Goal: Transaction & Acquisition: Purchase product/service

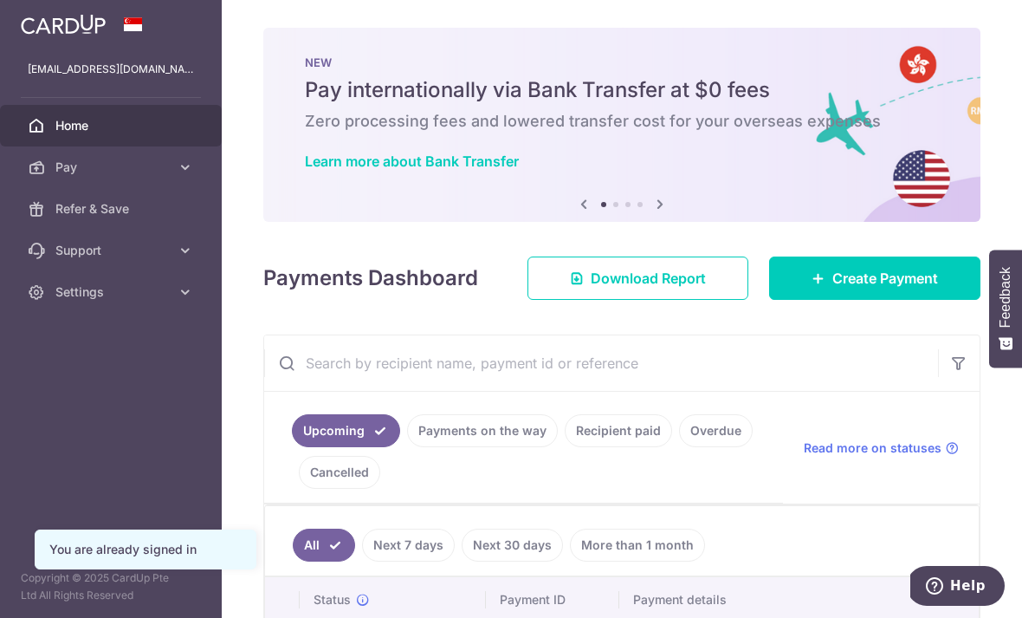
click at [798, 300] on link "Create Payment" at bounding box center [874, 277] width 211 height 43
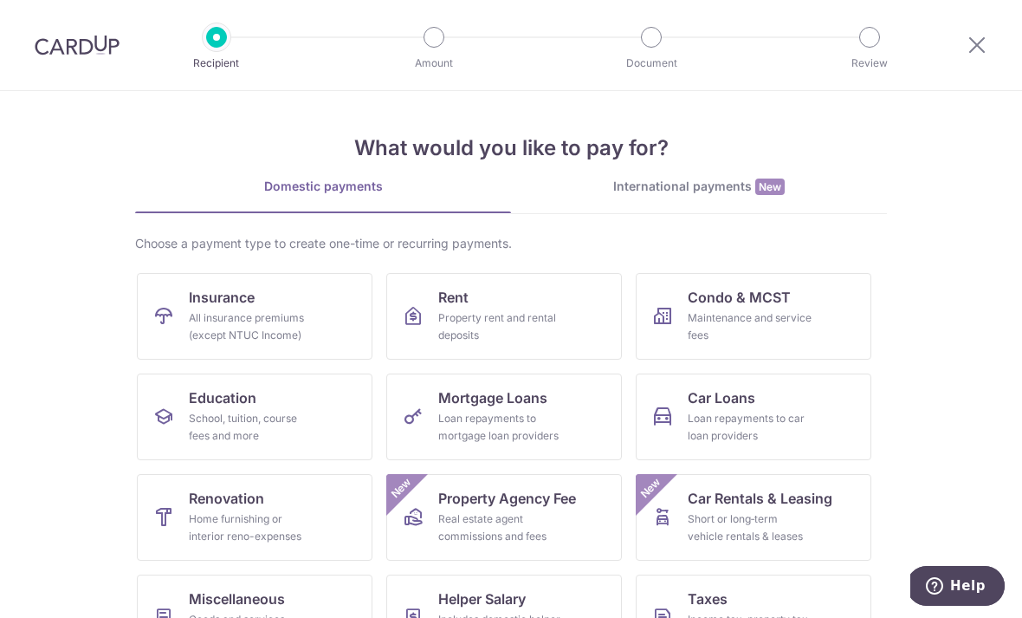
click at [288, 418] on div "School, tuition, course fees and more" at bounding box center [251, 427] width 125 height 35
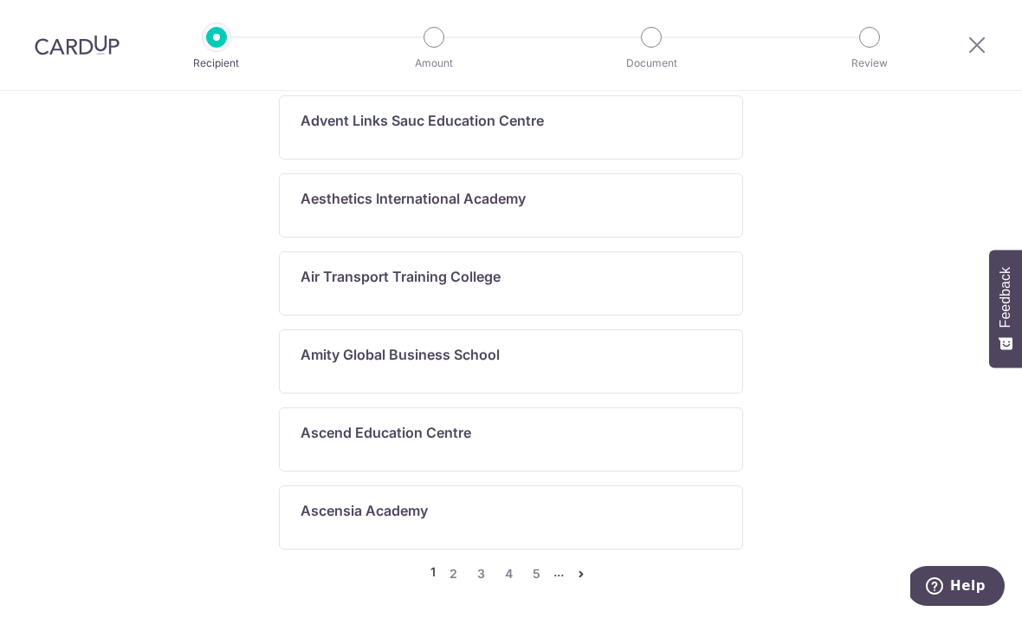
scroll to position [1142, 0]
click at [458, 568] on link "2" at bounding box center [453, 574] width 21 height 21
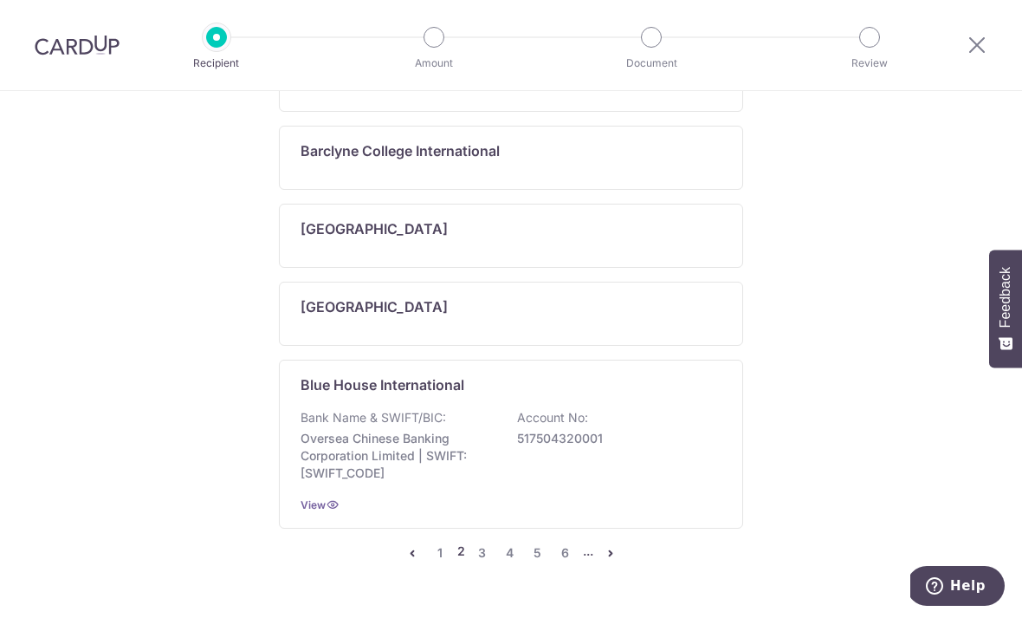
scroll to position [1247, 0]
click at [566, 564] on link "6" at bounding box center [565, 553] width 21 height 21
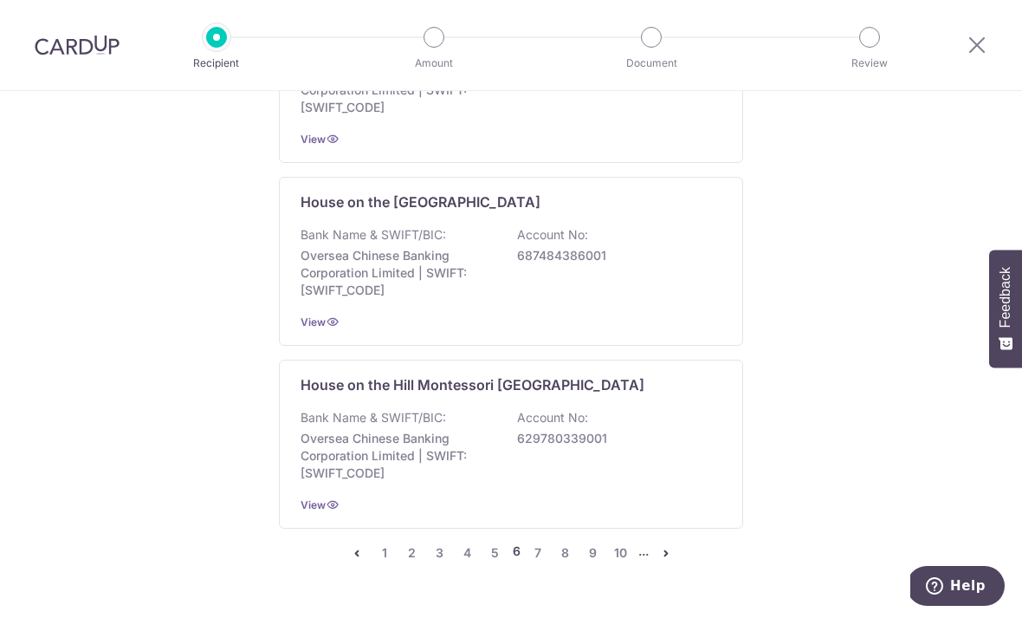
scroll to position [1474, 0]
click at [611, 559] on link "10" at bounding box center [621, 553] width 21 height 21
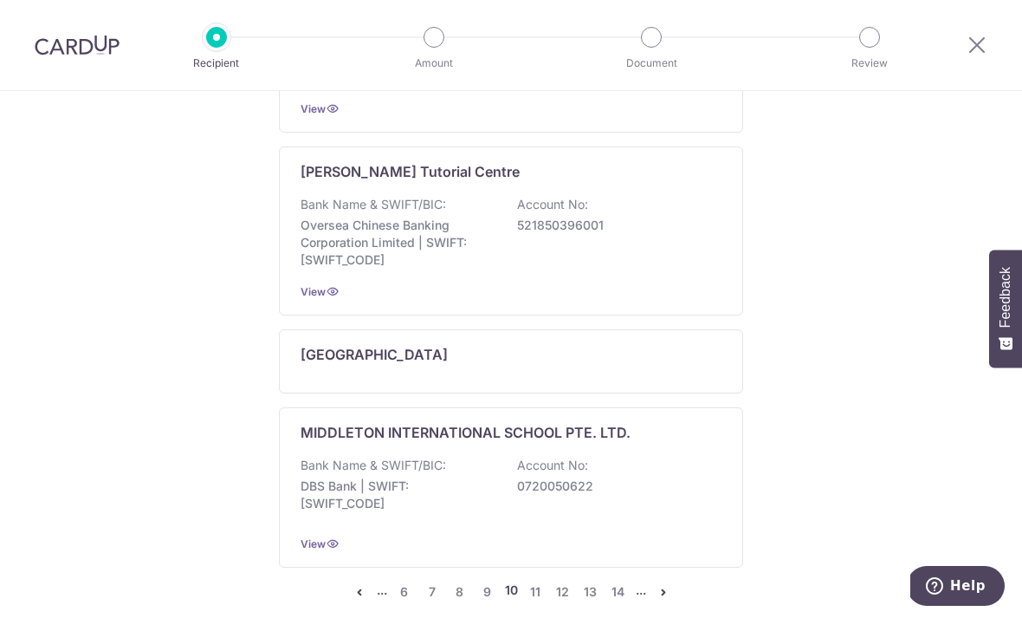
click at [624, 581] on link "14" at bounding box center [618, 591] width 21 height 21
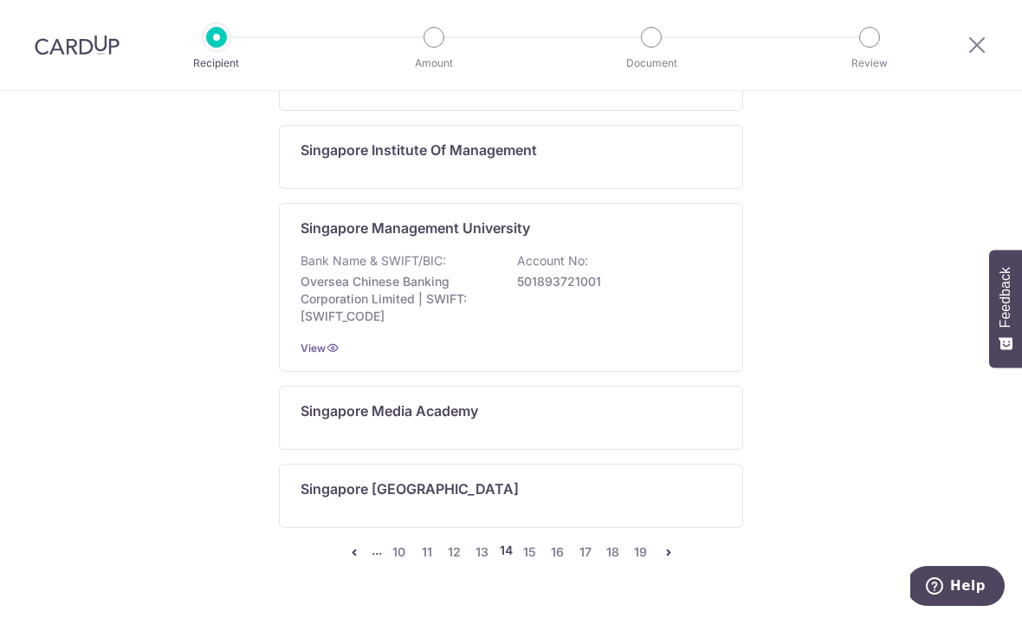
scroll to position [1268, 0]
click at [557, 560] on link "16" at bounding box center [558, 553] width 21 height 21
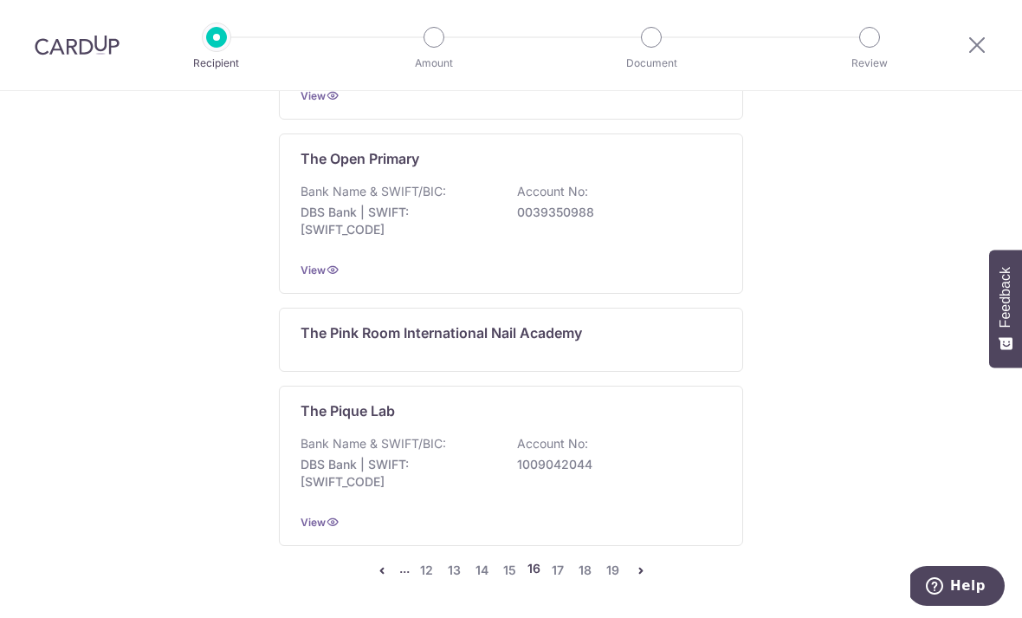
scroll to position [1553, 0]
click at [587, 561] on link "18" at bounding box center [585, 571] width 21 height 21
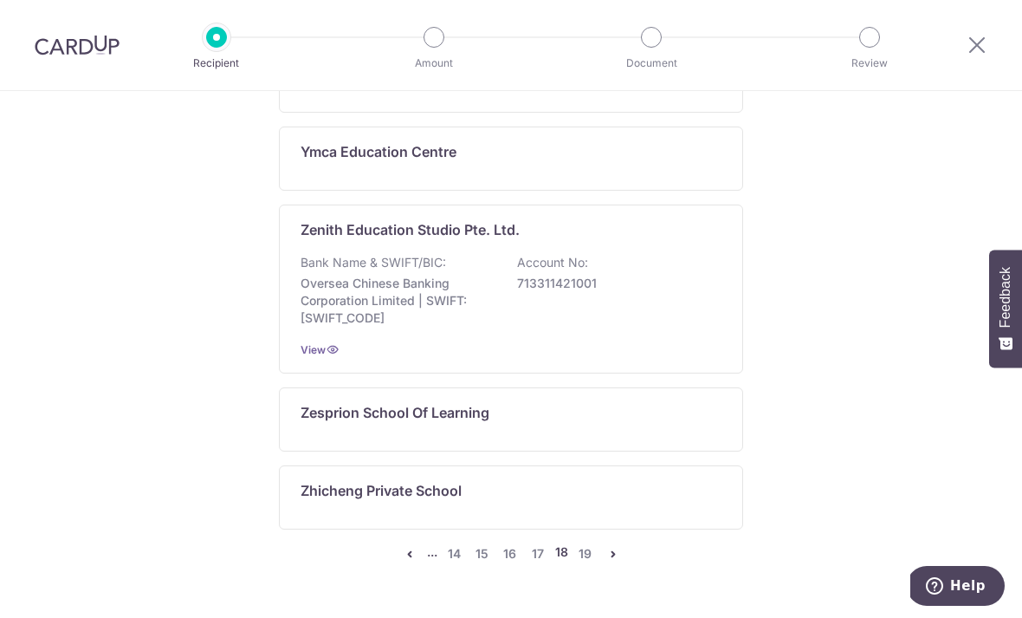
scroll to position [1360, 0]
click at [541, 557] on link "17" at bounding box center [538, 553] width 21 height 21
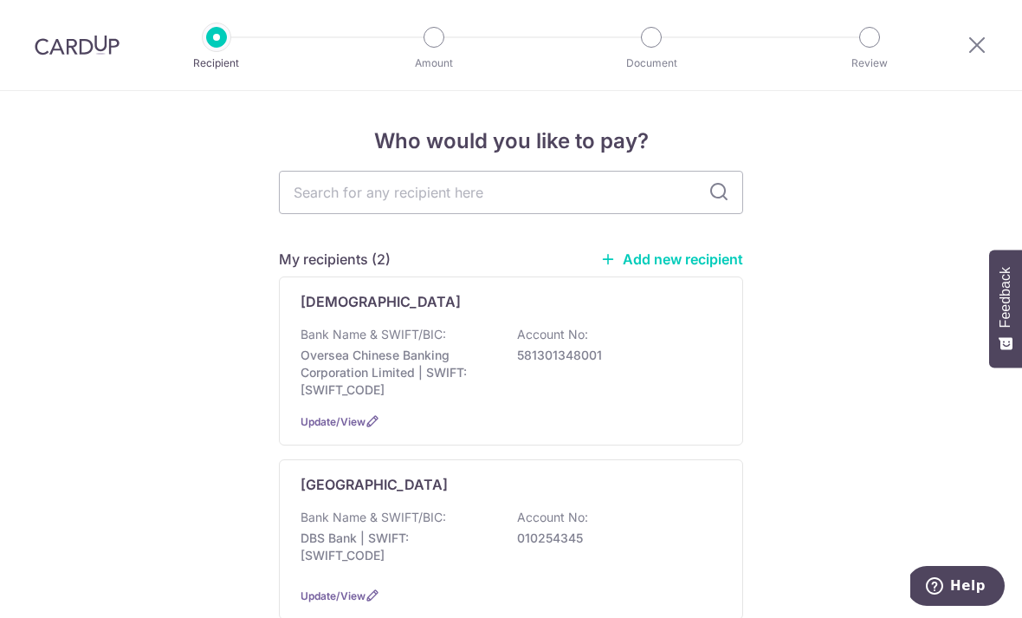
scroll to position [0, 0]
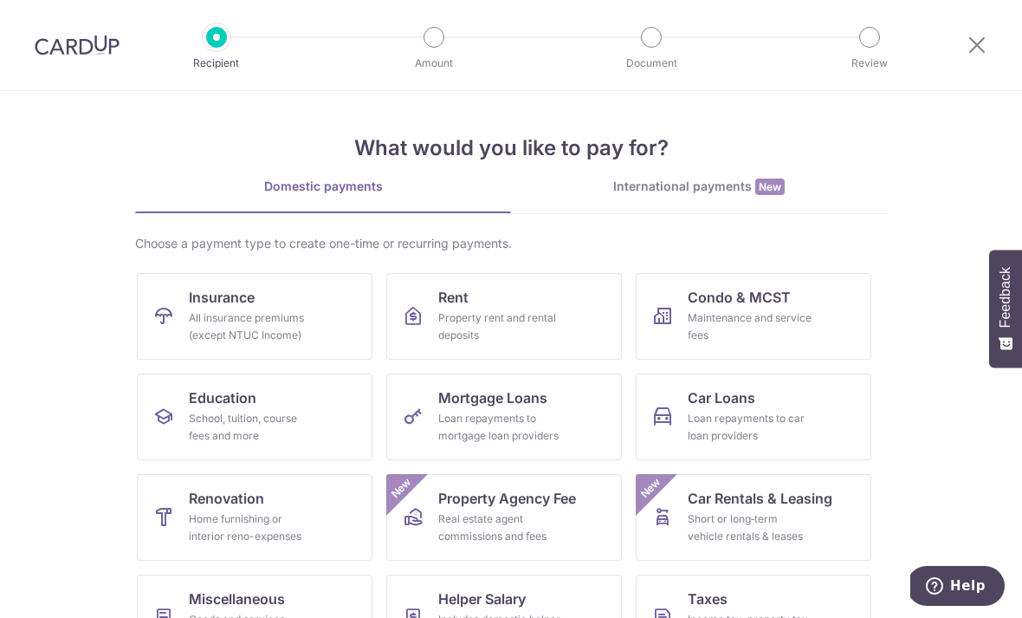
click at [691, 204] on link "International payments New" at bounding box center [699, 196] width 376 height 36
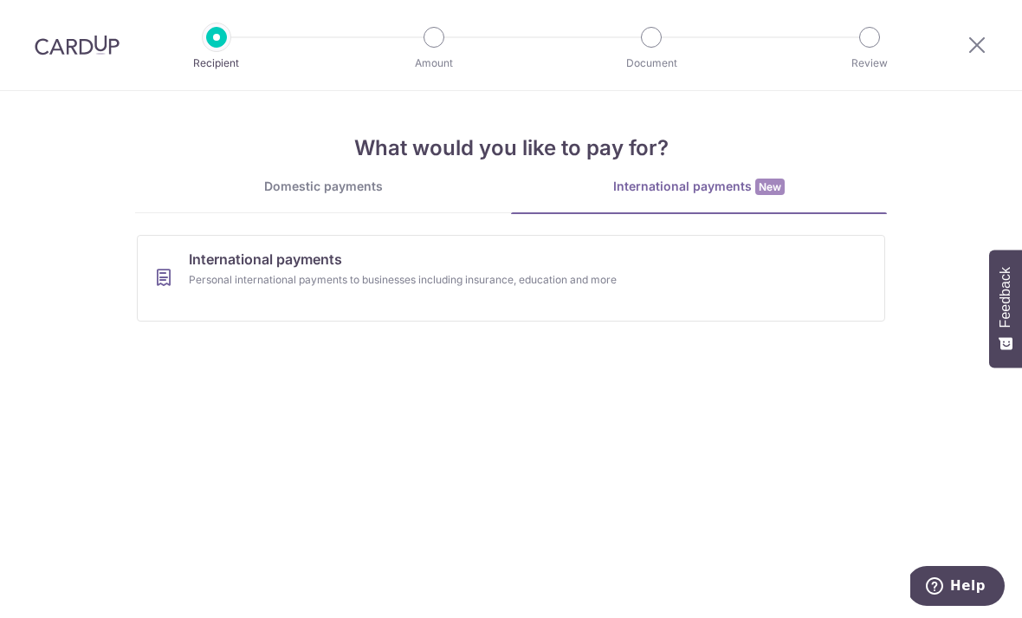
click at [311, 276] on div "Personal international payments to businesses including insurance, education an…" at bounding box center [488, 279] width 599 height 17
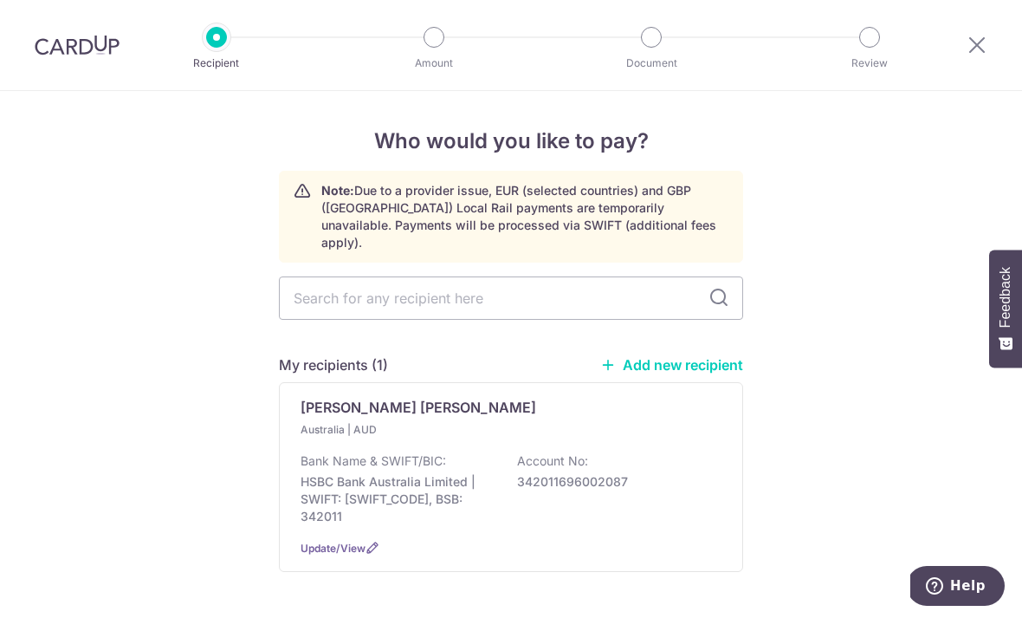
click at [445, 452] on p "Bank Name & SWIFT/BIC:" at bounding box center [374, 460] width 146 height 17
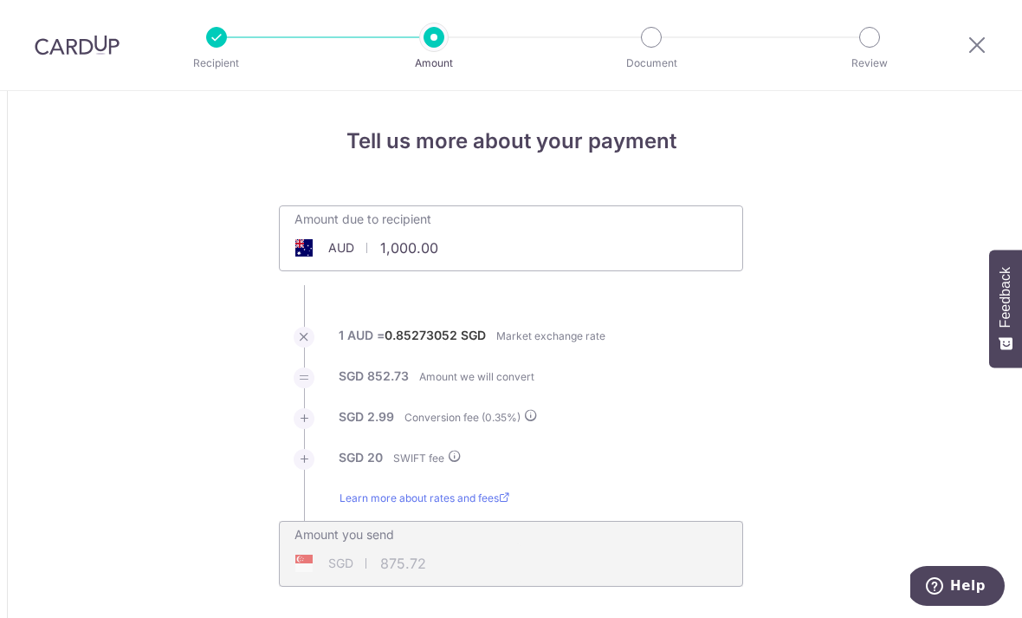
click at [508, 255] on input "1,000.00" at bounding box center [414, 248] width 268 height 40
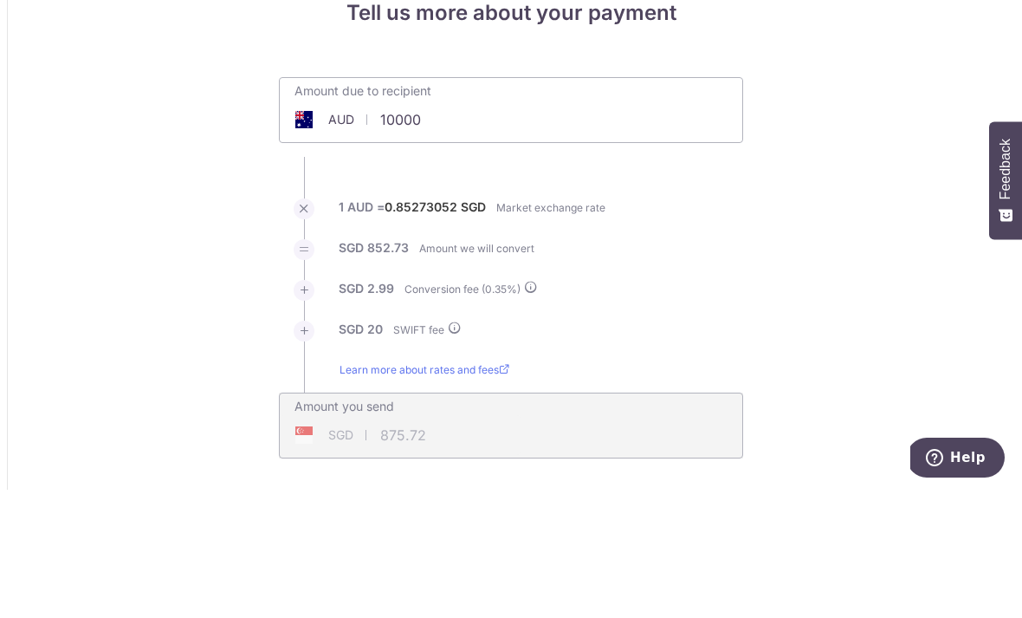
type input "10,000.00"
type input "8,577.51"
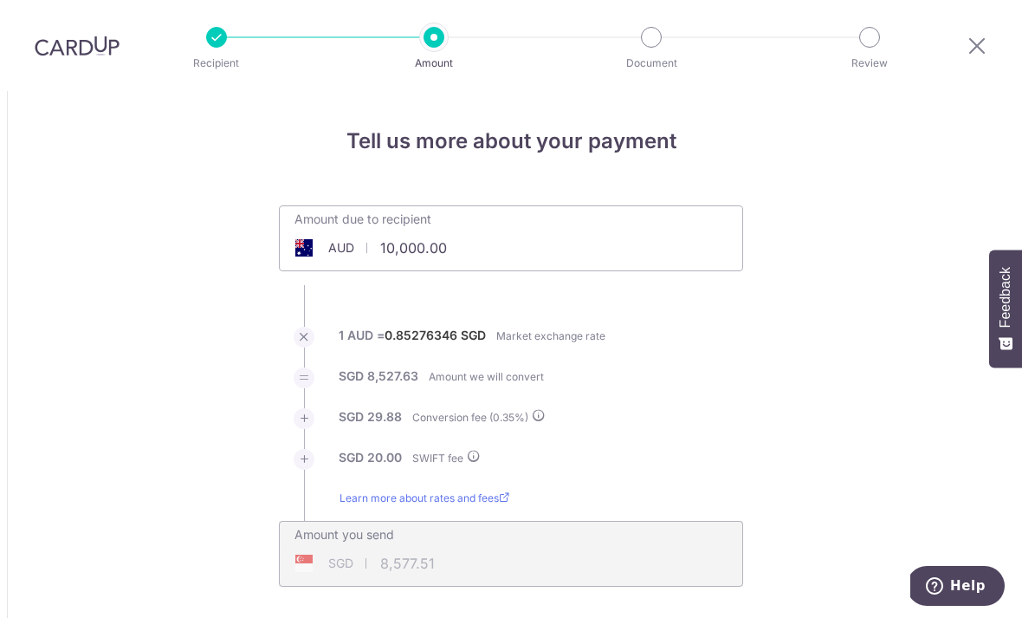
click at [485, 228] on input "10,000.00" at bounding box center [414, 248] width 268 height 40
type input "30,000.00"
type input "25,693.28"
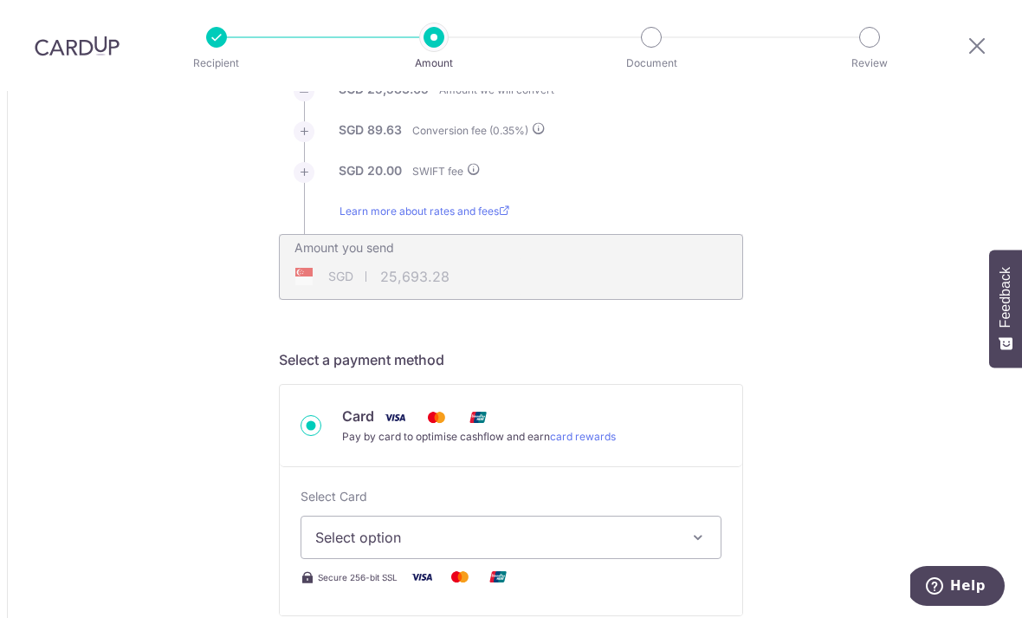
scroll to position [320, 0]
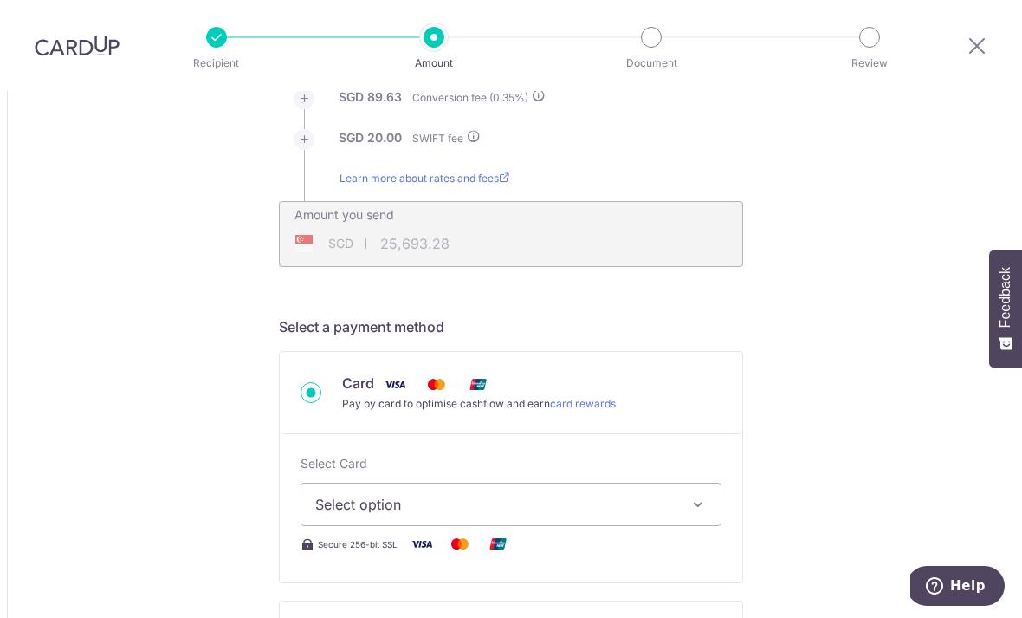
click at [718, 483] on button "Select option" at bounding box center [511, 504] width 421 height 43
type input "30,000.00"
type input "25,693.19"
click at [700, 458] on div at bounding box center [511, 309] width 1022 height 618
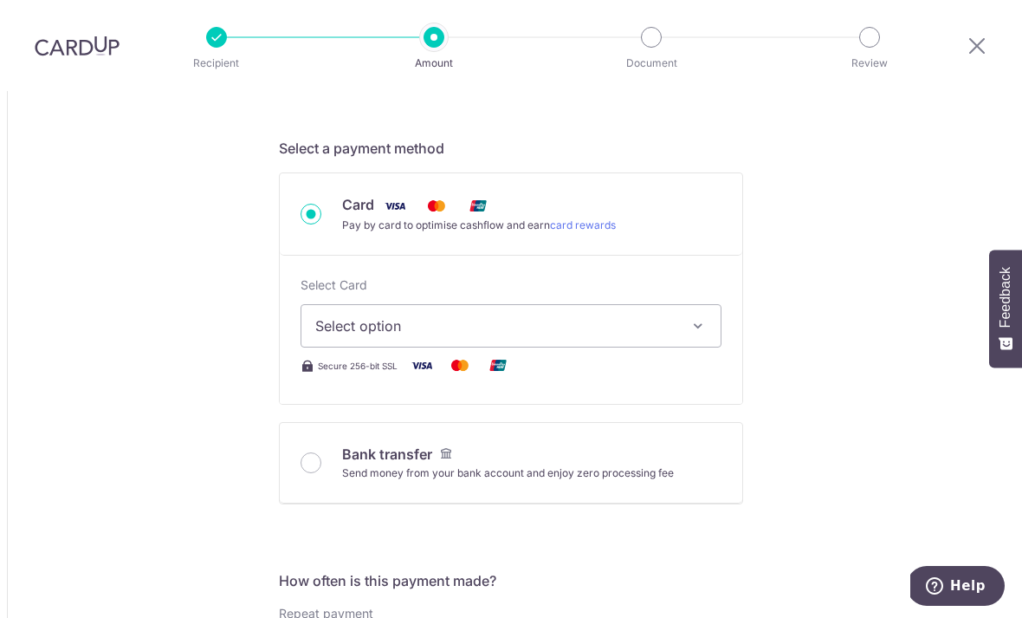
scroll to position [513, 0]
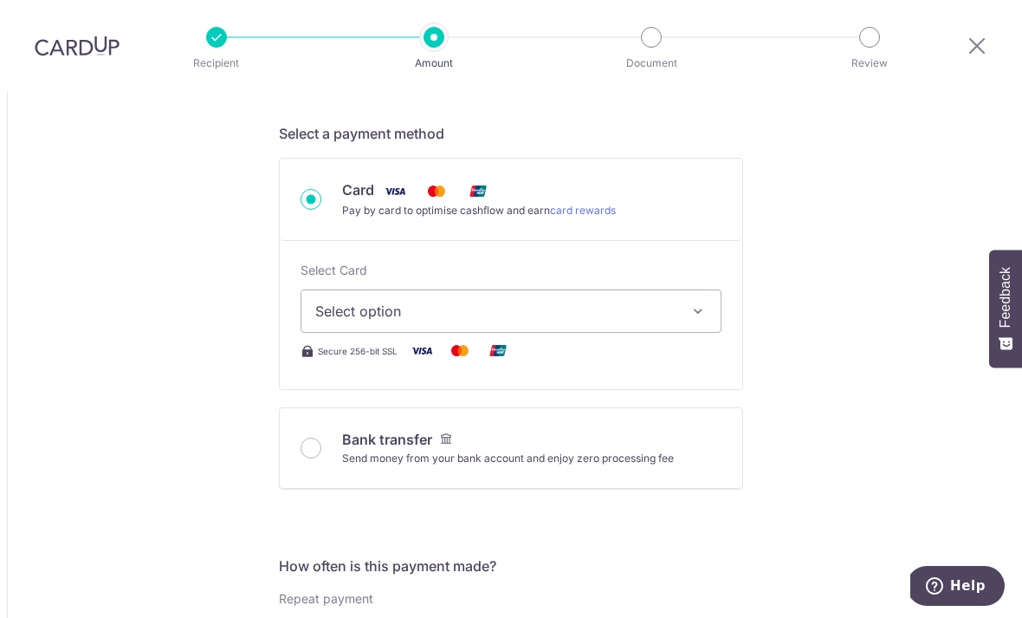
click at [704, 302] on icon "button" at bounding box center [698, 310] width 17 height 17
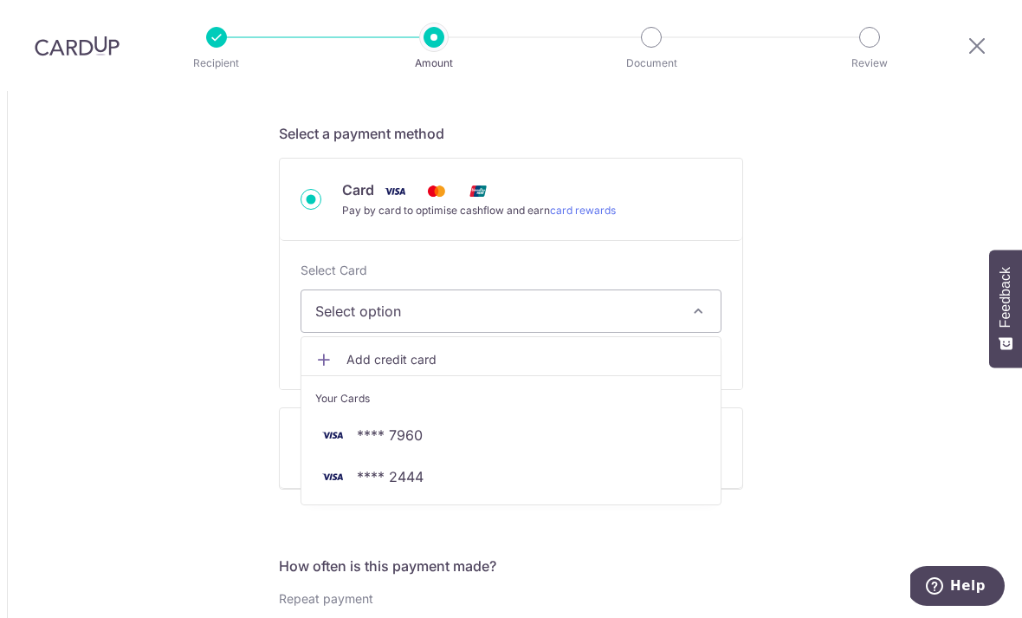
click at [429, 466] on span "**** 2444" at bounding box center [511, 476] width 392 height 21
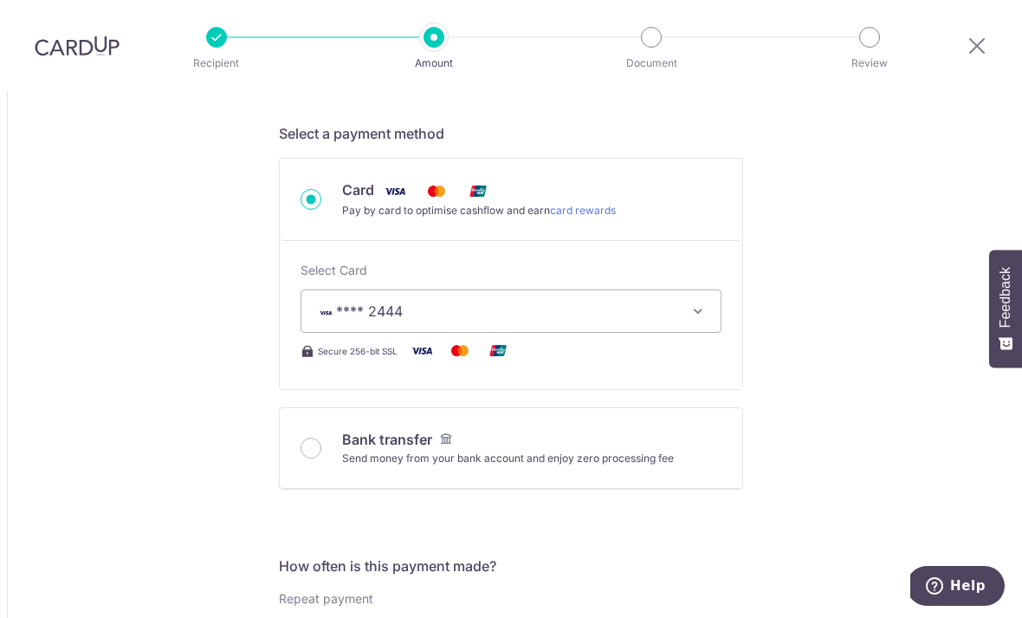
type input "30,000.00"
type input "25,692.59"
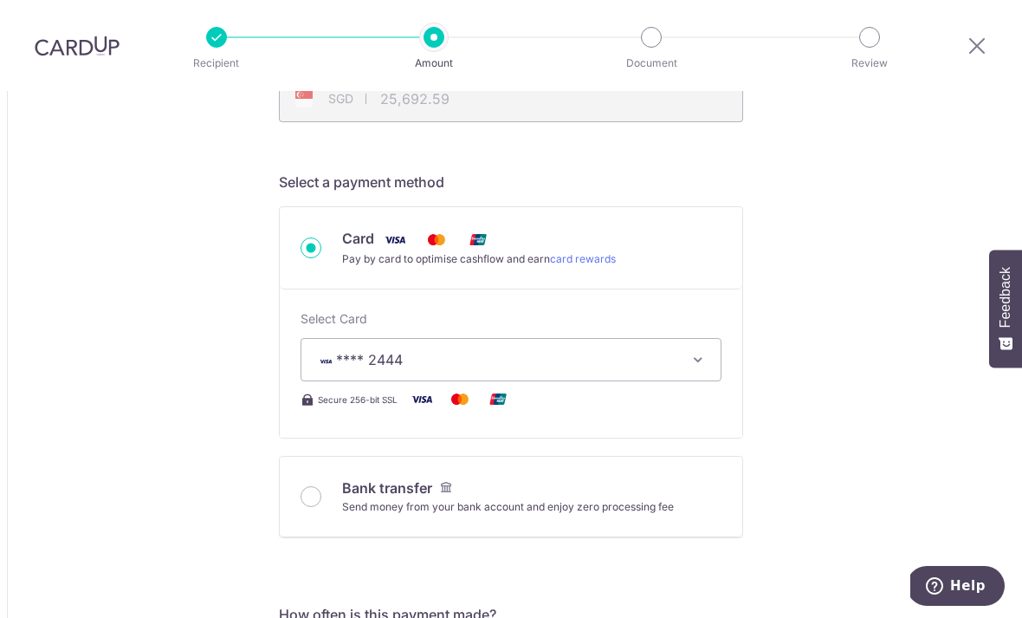
scroll to position [434, 0]
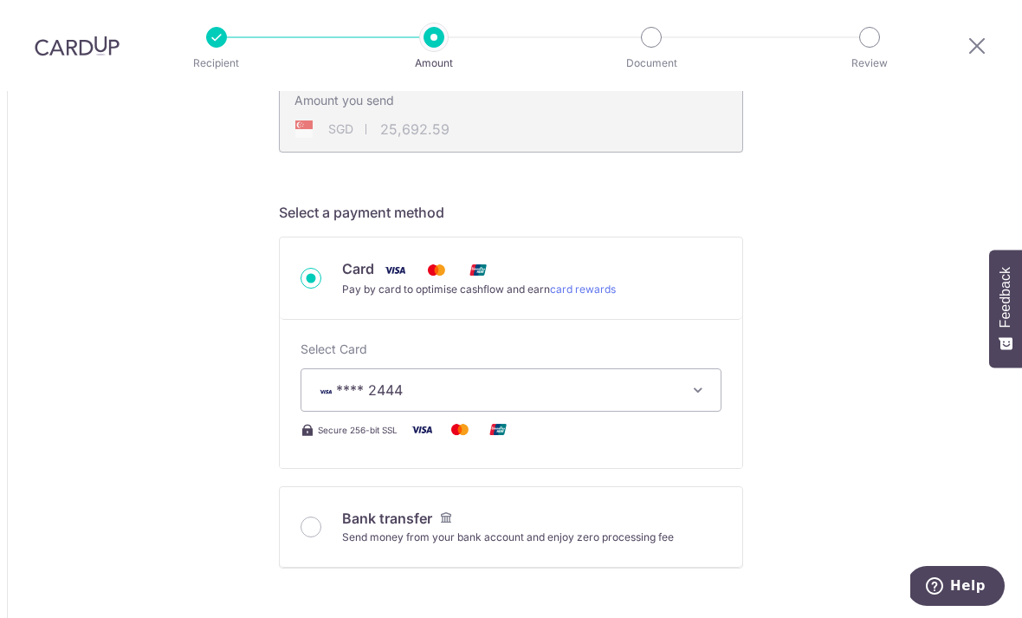
click at [315, 516] on input "Bank transfer Send money from your bank account and enjoy zero processing fee" at bounding box center [311, 526] width 21 height 21
radio input "true"
type input "30,000.00"
type input "25,651.40"
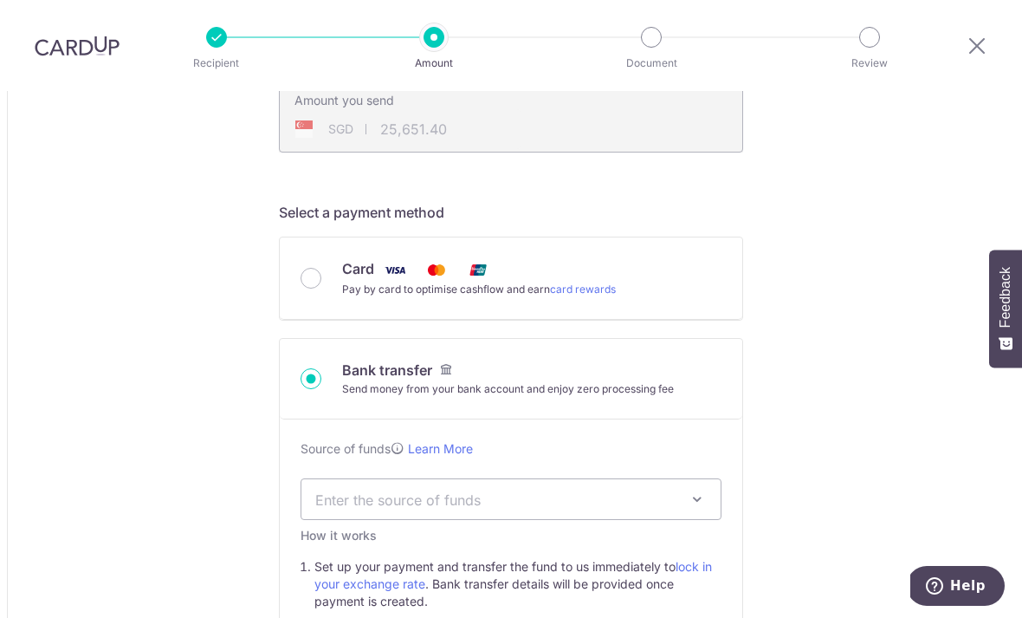
click at [324, 479] on span "Enter the source of funds" at bounding box center [511, 499] width 419 height 40
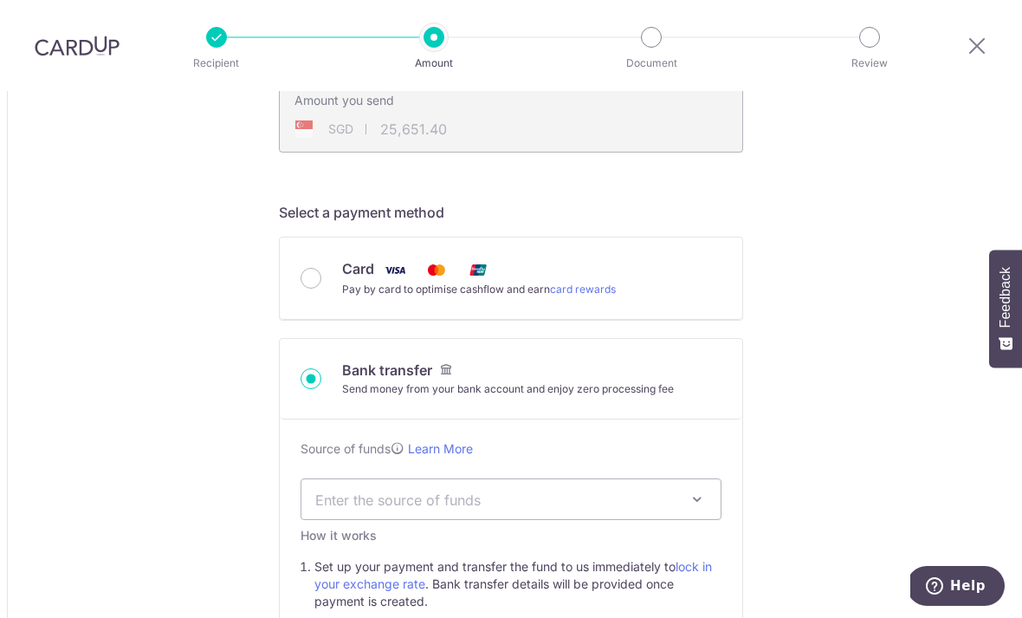
click at [312, 268] on input "Card Pay by card to optimise cashflow and earn card rewards" at bounding box center [311, 278] width 21 height 21
radio input "true"
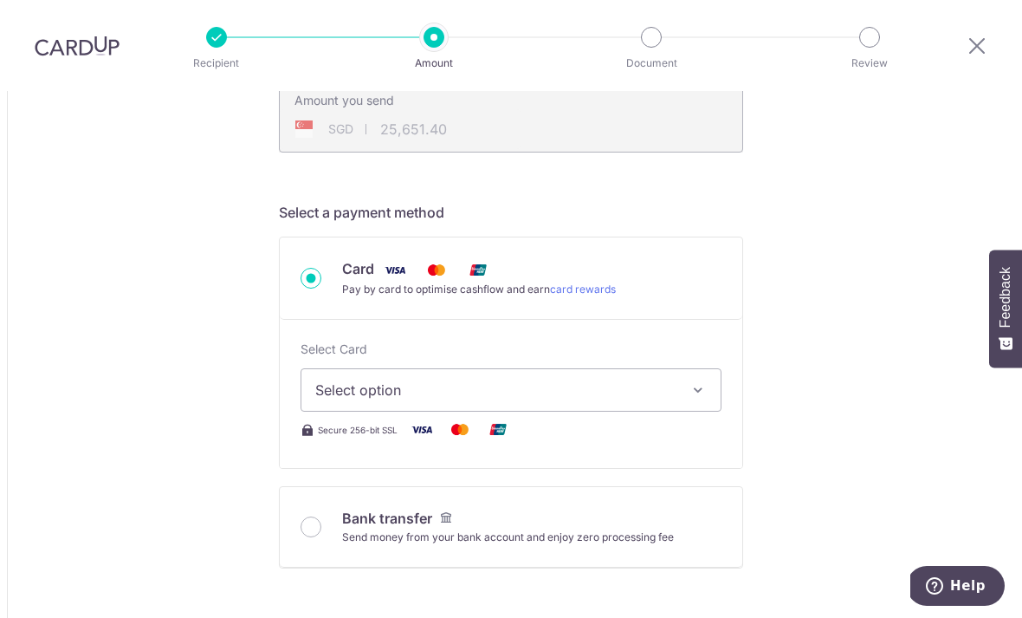
type input "30,000.00"
type input "25,694.48"
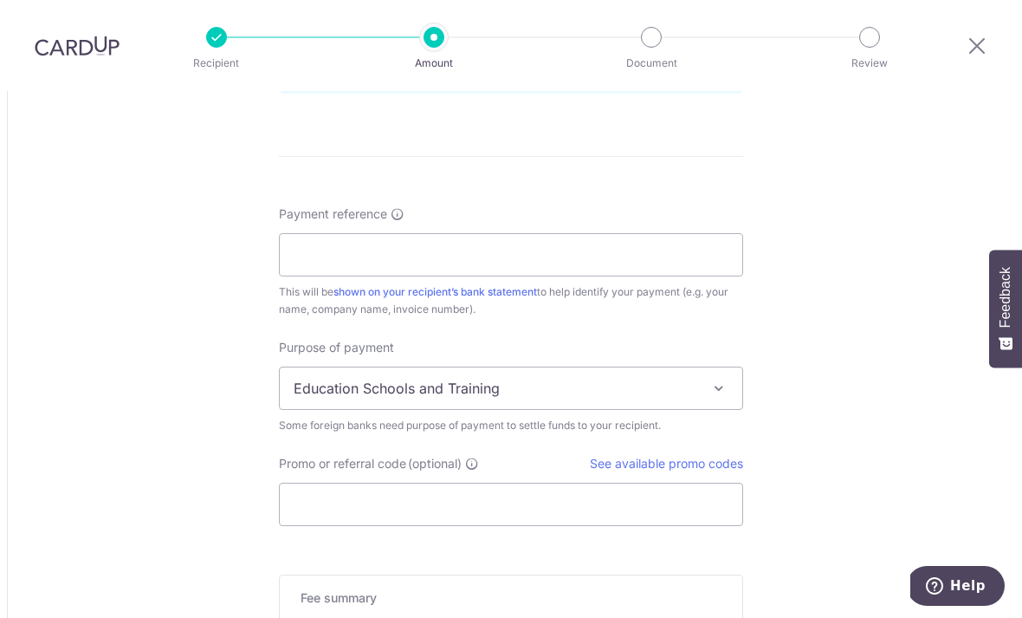
scroll to position [1323, 0]
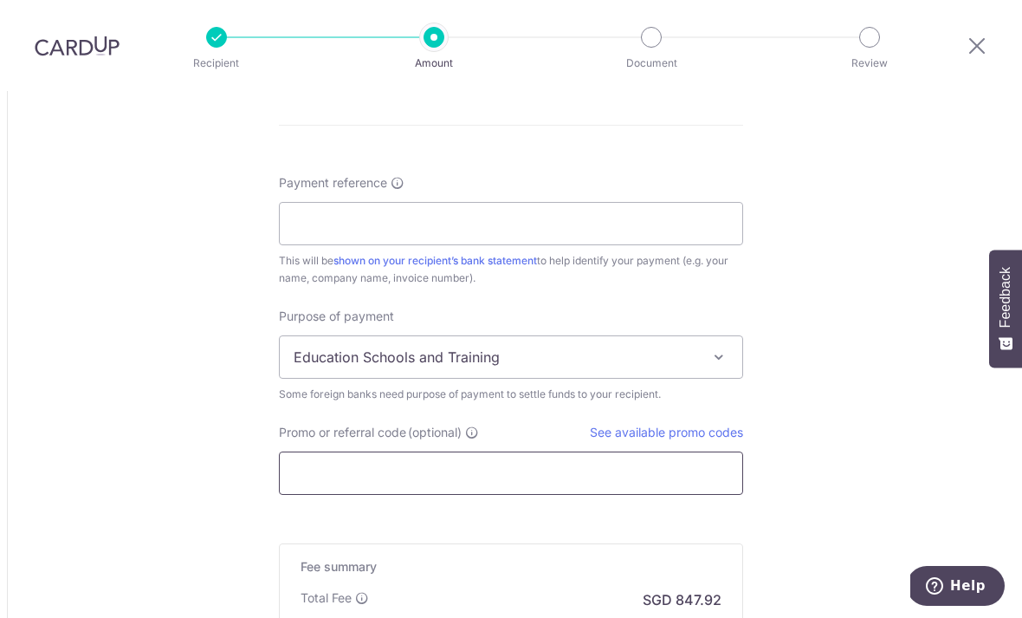
click at [698, 451] on input "Promo or referral code (optional)" at bounding box center [511, 472] width 464 height 43
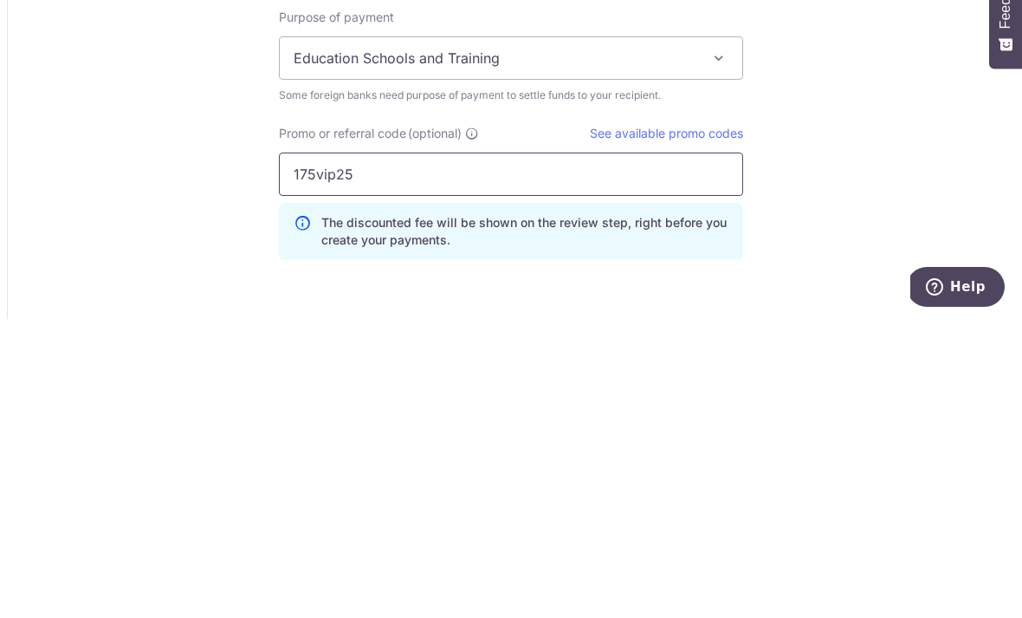
type input "175vip25"
click button "Add Card" at bounding box center [0, 0] width 0 height 0
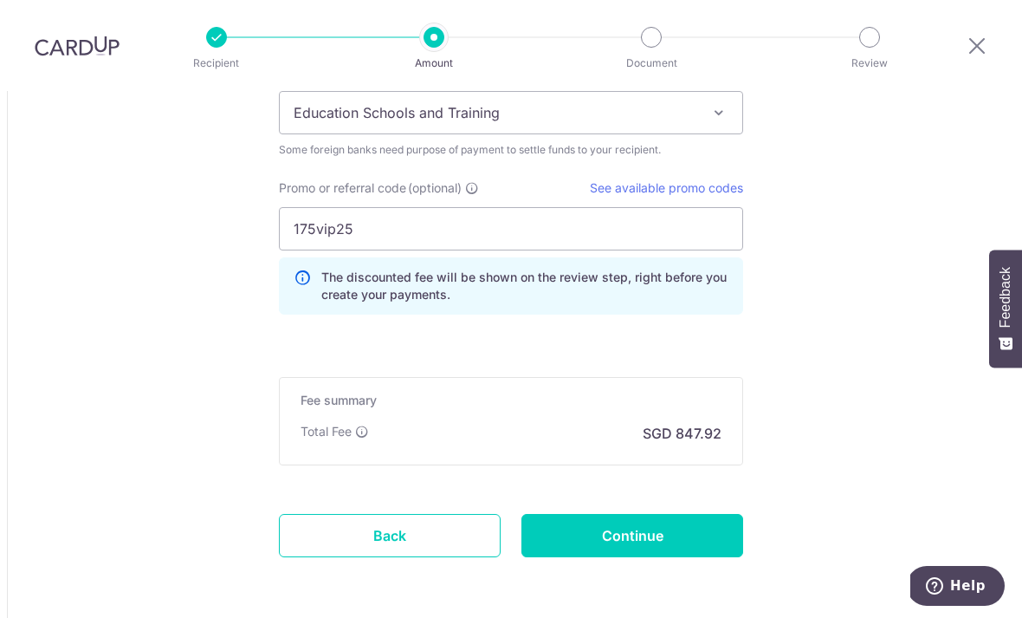
scroll to position [1588, 0]
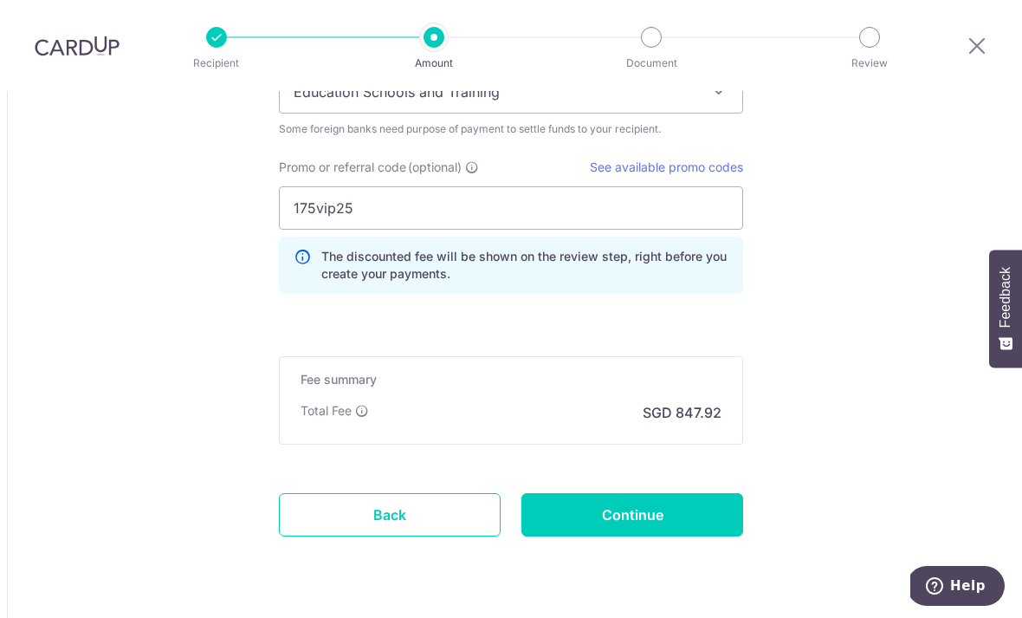
click at [675, 493] on input "Continue" at bounding box center [633, 514] width 222 height 43
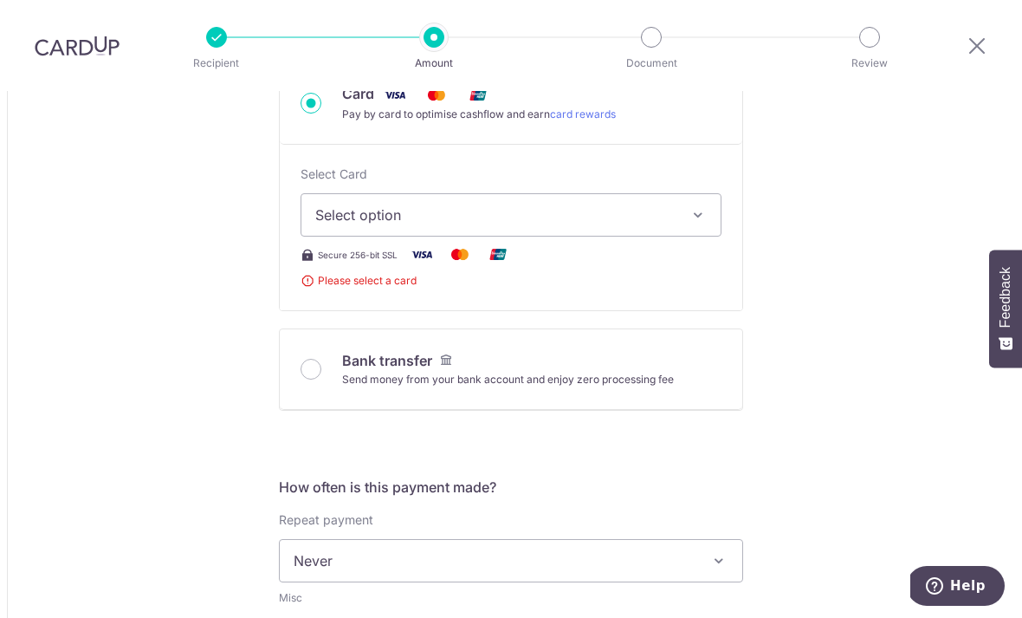
scroll to position [574, 0]
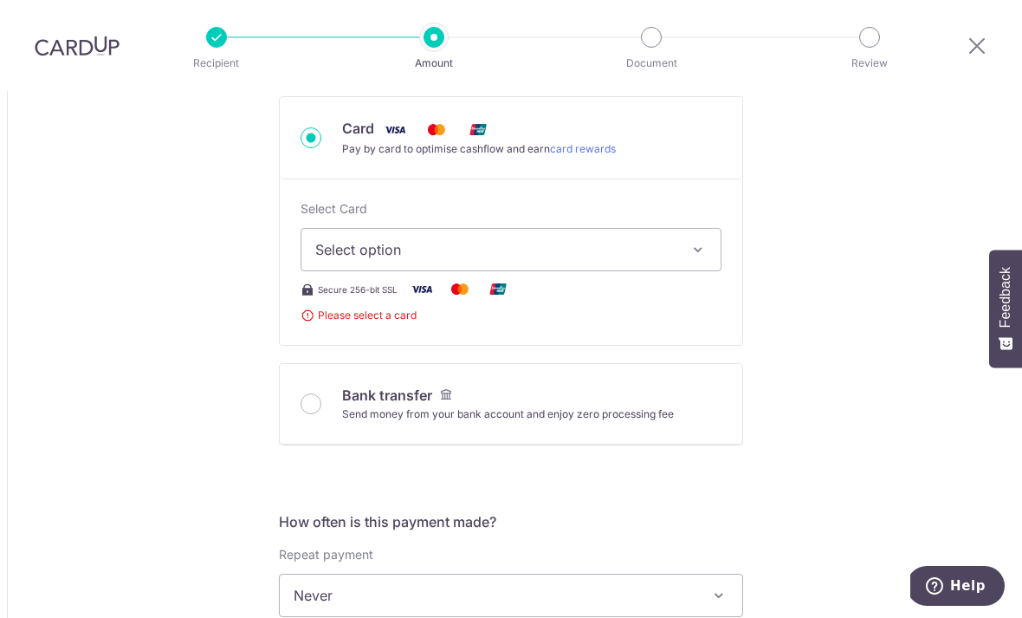
click at [705, 241] on icon "button" at bounding box center [698, 249] width 17 height 17
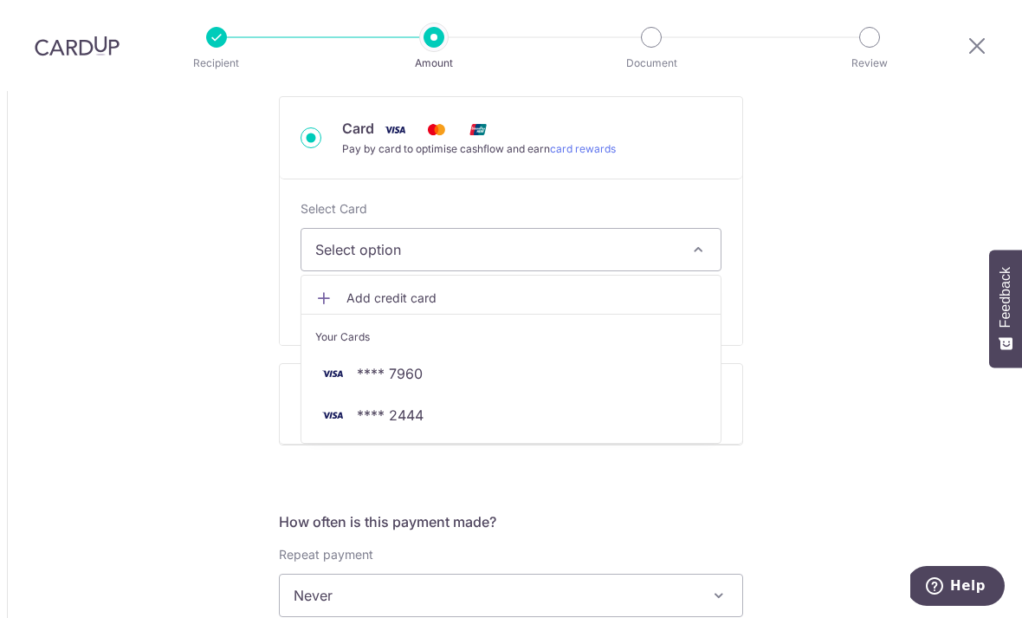
click at [419, 405] on span "**** 2444" at bounding box center [390, 415] width 67 height 21
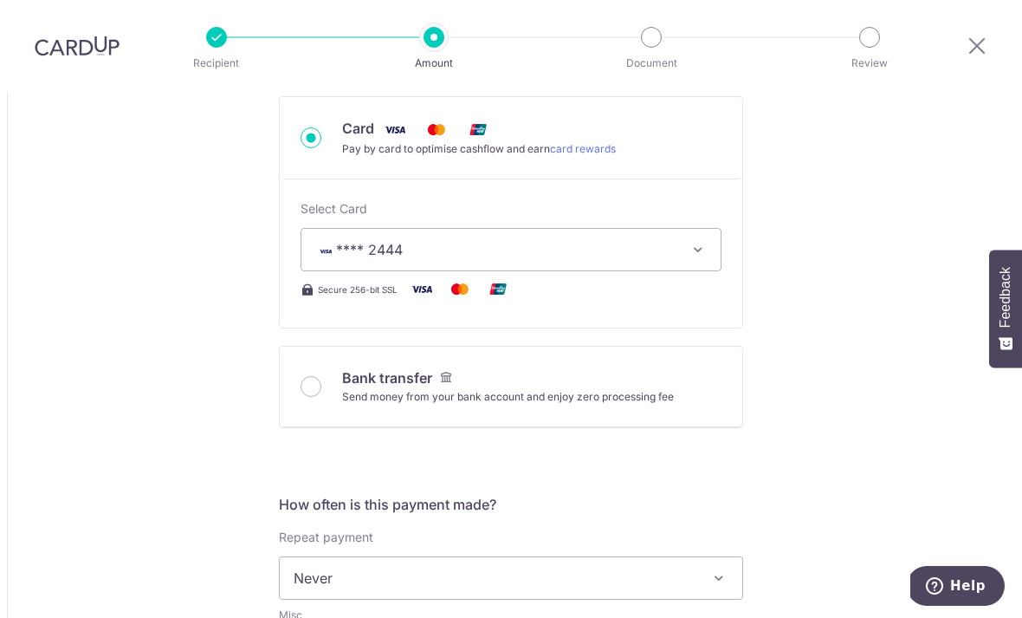
type input "30,000.00"
type input "25,690.55"
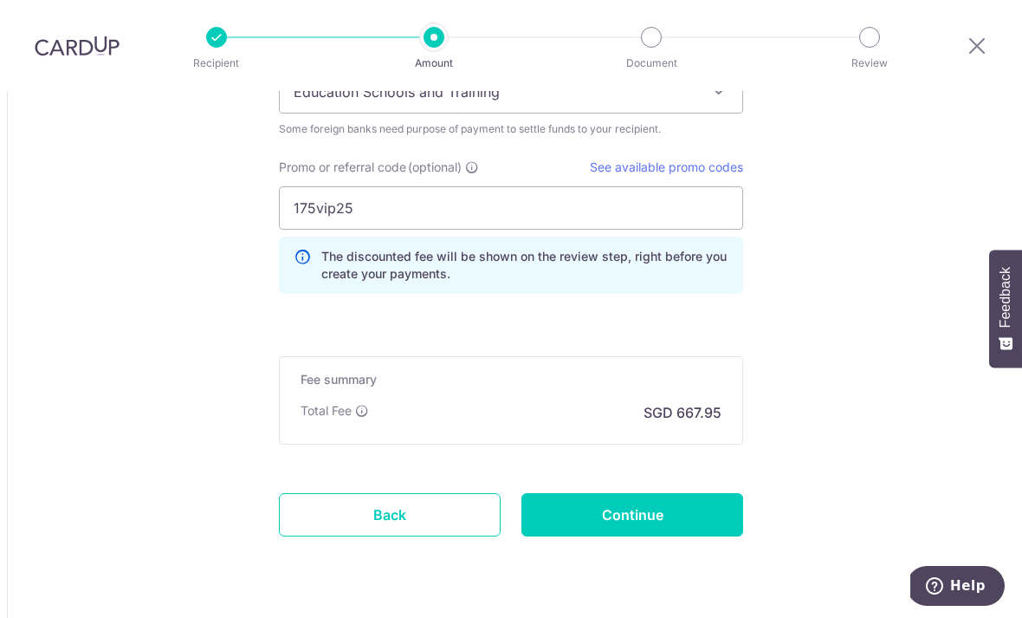
scroll to position [1612, 0]
click at [658, 493] on input "Continue" at bounding box center [633, 514] width 222 height 43
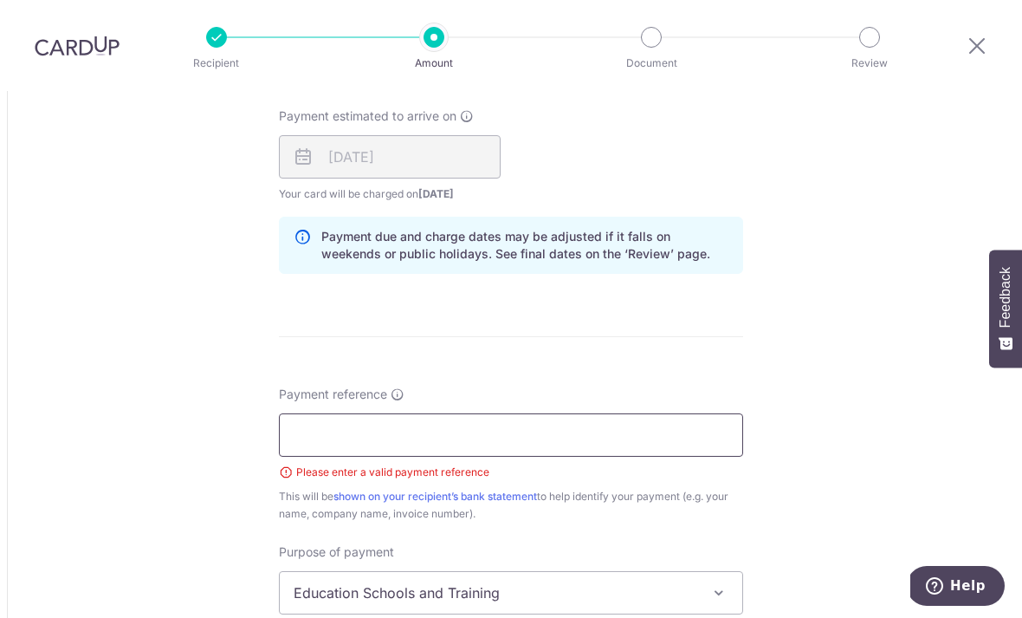
click at [641, 413] on input "Payment reference" at bounding box center [511, 434] width 464 height 43
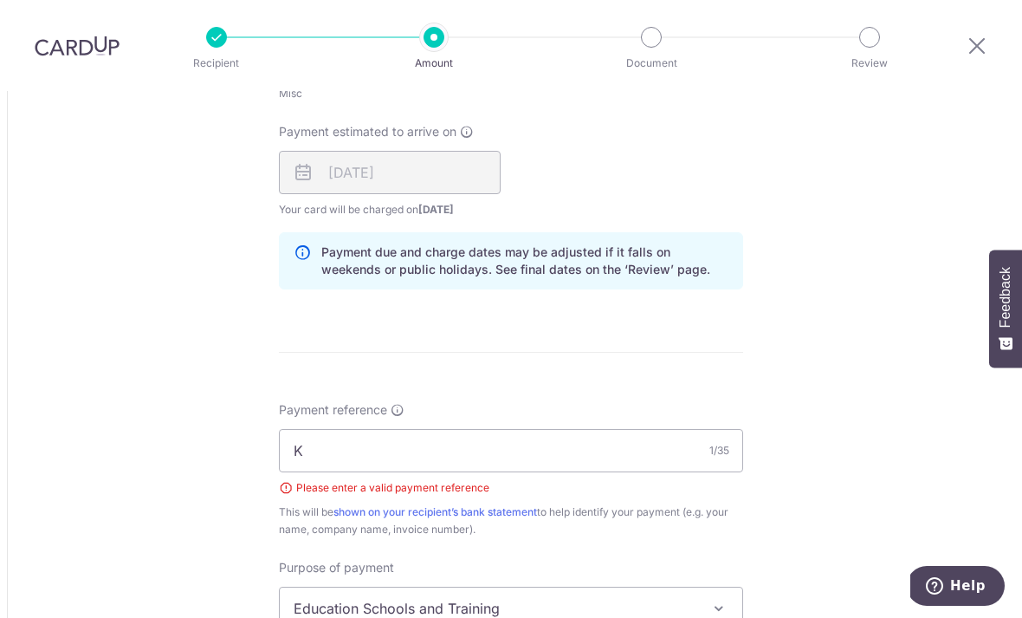
scroll to position [1119, 0]
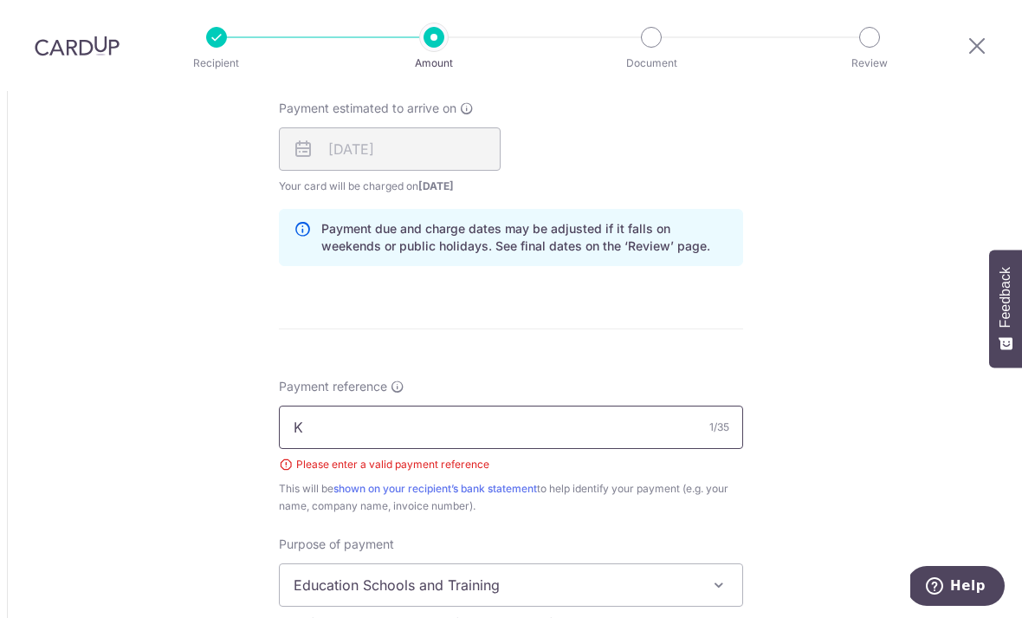
click at [641, 405] on input "K" at bounding box center [511, 426] width 464 height 43
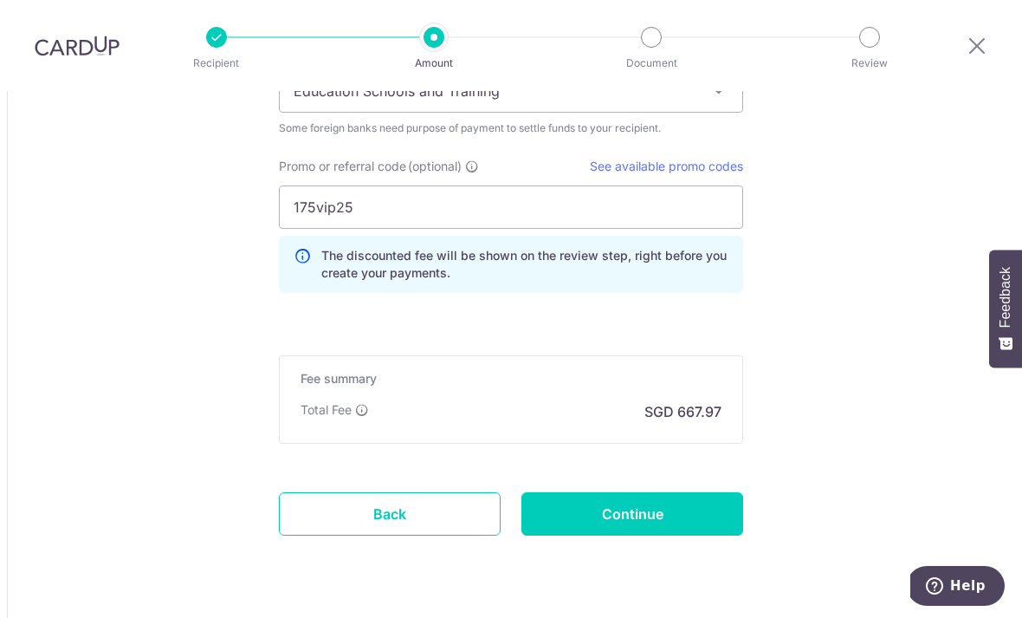
scroll to position [1612, 0]
type input "K fee"
click at [629, 493] on input "Continue" at bounding box center [633, 514] width 222 height 43
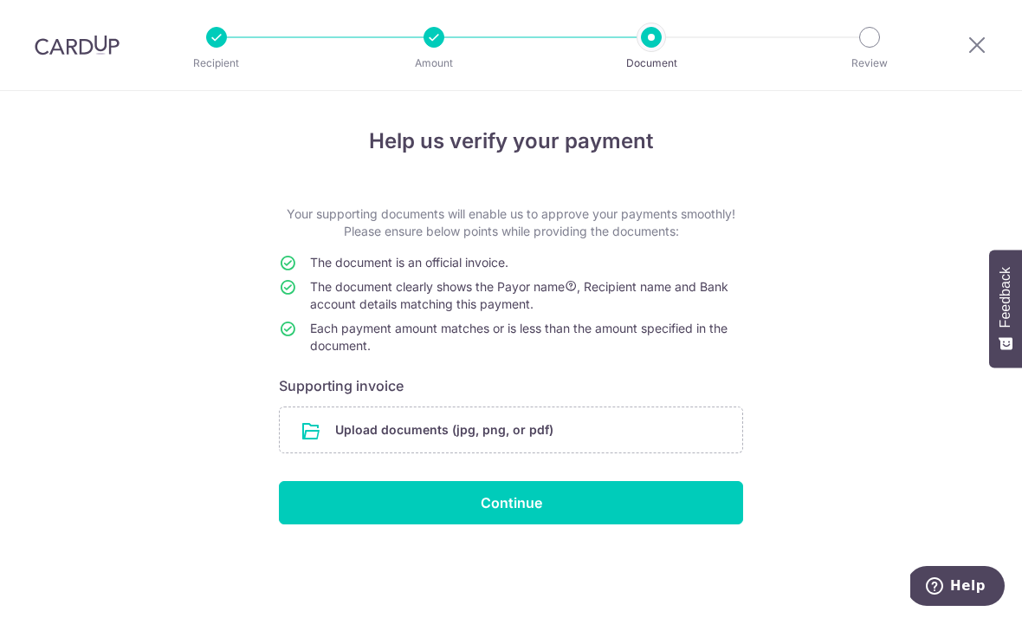
click at [548, 515] on input "Continue" at bounding box center [511, 502] width 464 height 43
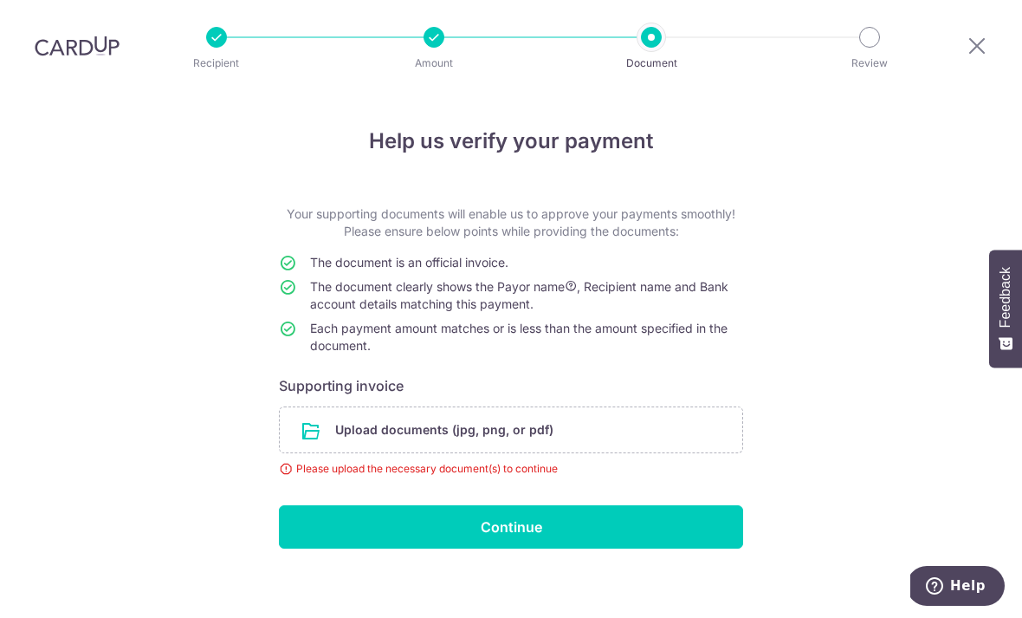
click at [302, 407] on input "file" at bounding box center [511, 429] width 463 height 45
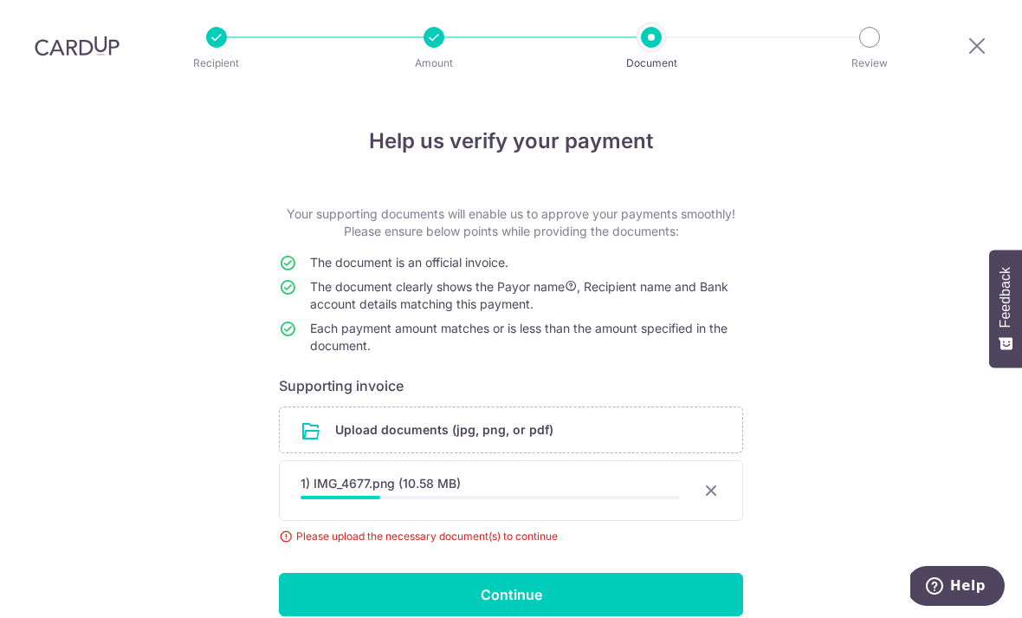
click at [677, 573] on input "Continue" at bounding box center [511, 594] width 464 height 43
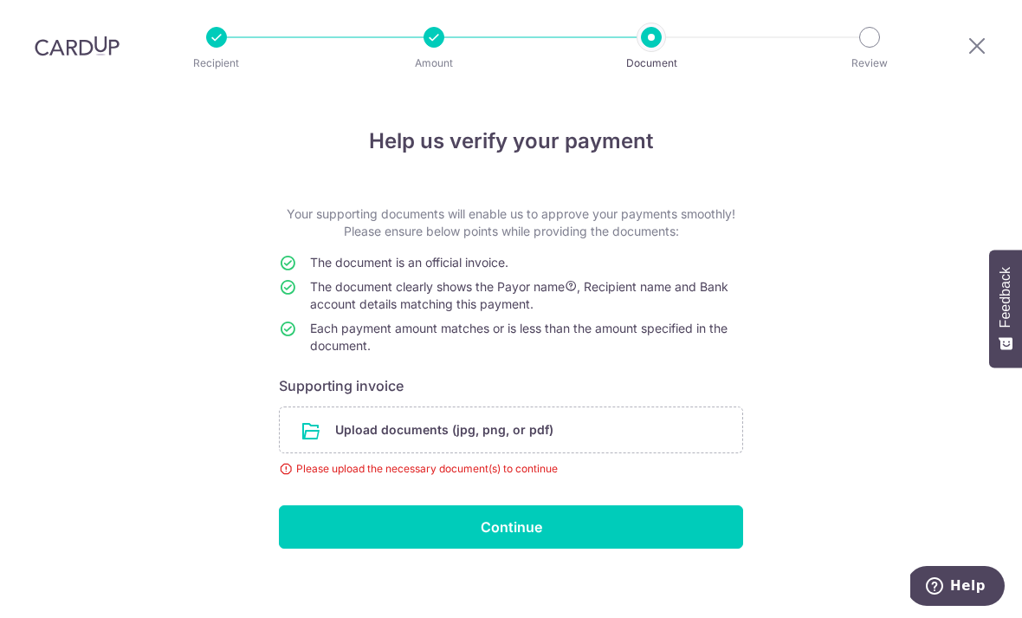
click at [324, 407] on input "file" at bounding box center [511, 429] width 463 height 45
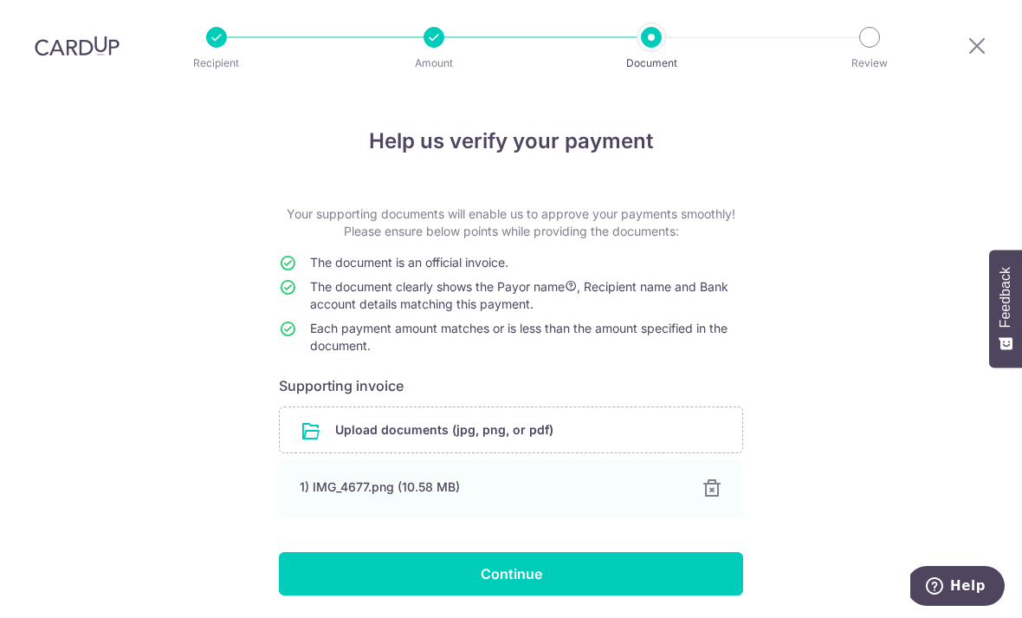
click at [533, 552] on input "Continue" at bounding box center [511, 573] width 464 height 43
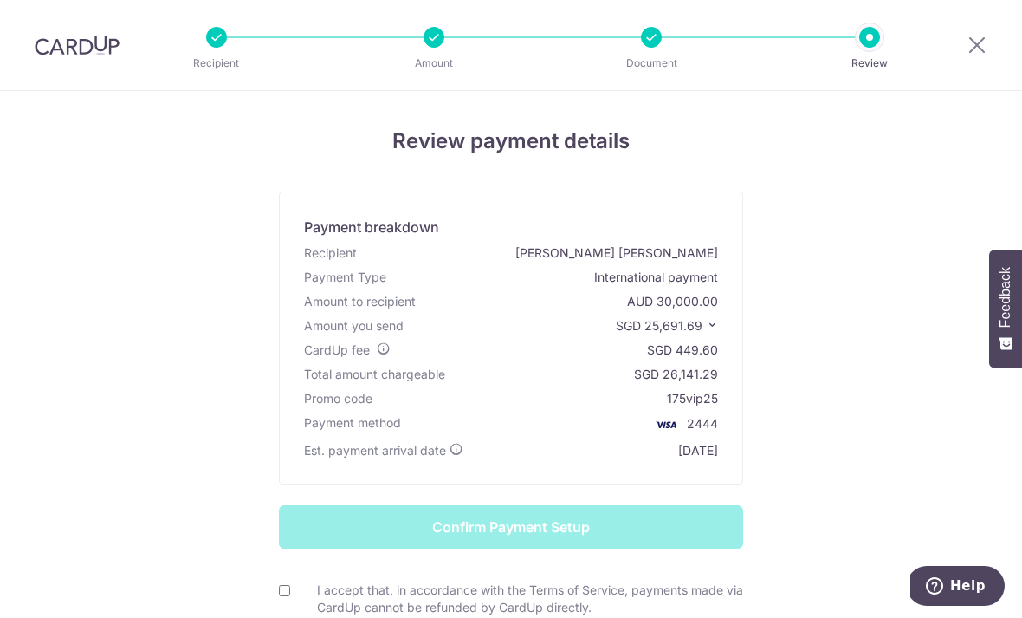
click at [393, 353] on div "CardUp fee SGD 449.60" at bounding box center [511, 350] width 421 height 24
